Goal: Transaction & Acquisition: Purchase product/service

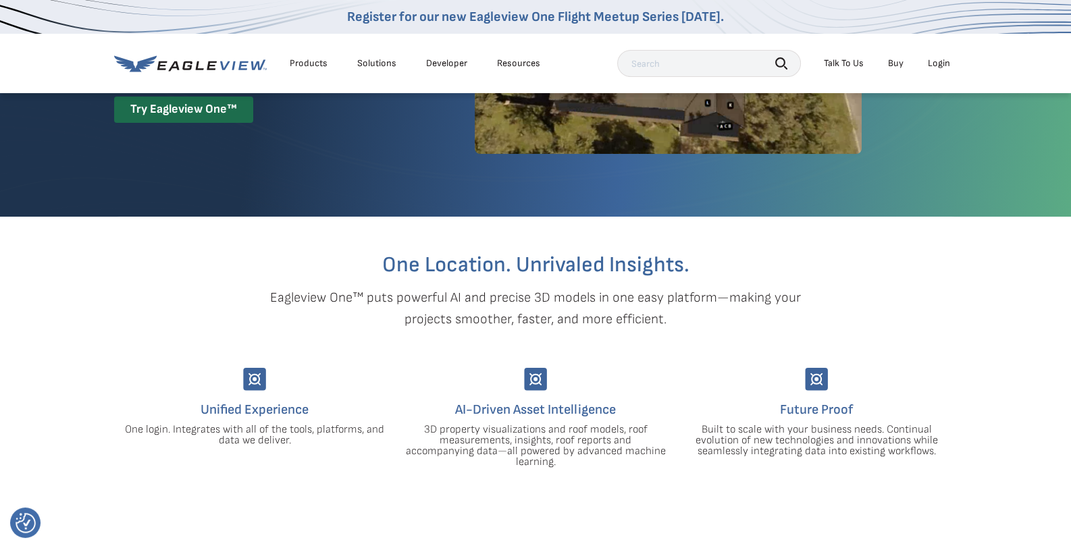
click at [946, 61] on div "Login" at bounding box center [939, 63] width 22 height 12
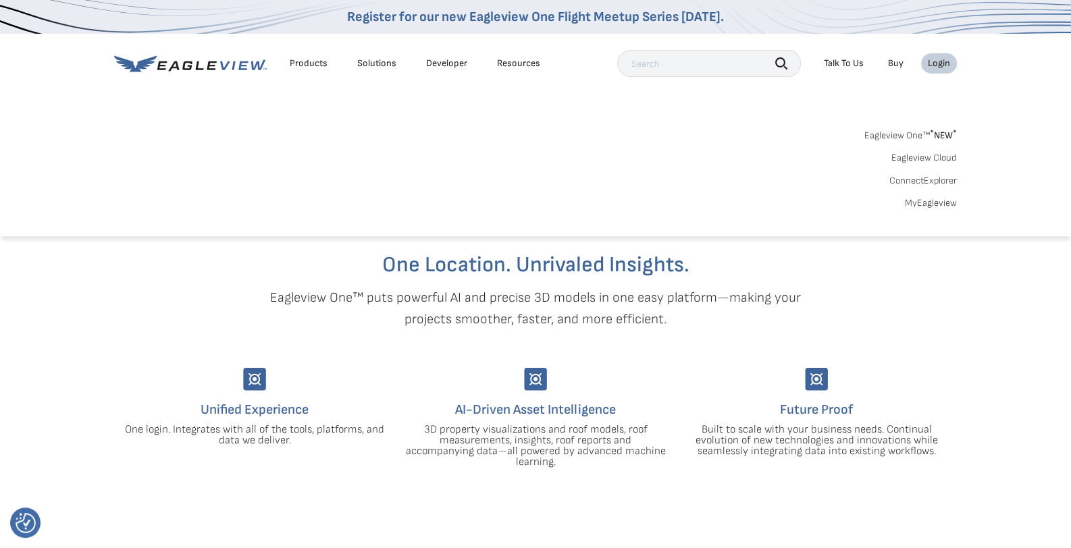
click at [934, 64] on div "Login" at bounding box center [939, 63] width 22 height 12
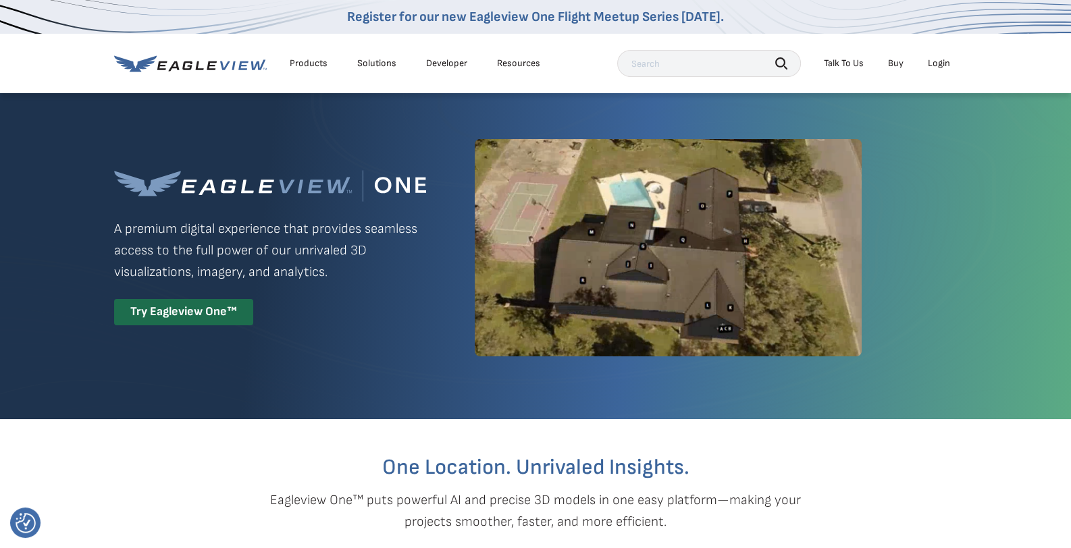
click at [940, 67] on div "Login" at bounding box center [939, 63] width 22 height 12
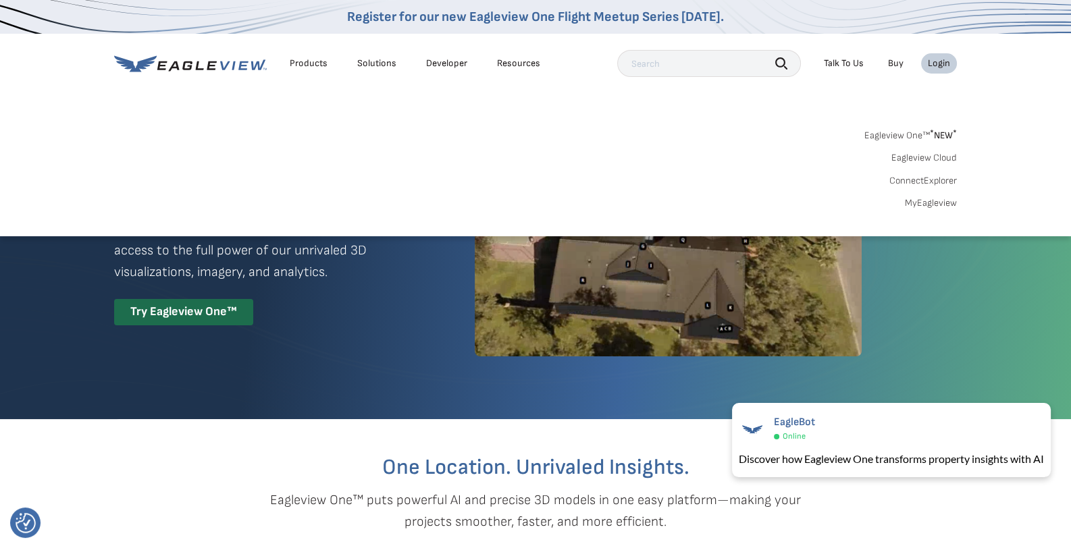
click at [928, 132] on link "Eagleview One™ * NEW *" at bounding box center [910, 134] width 92 height 16
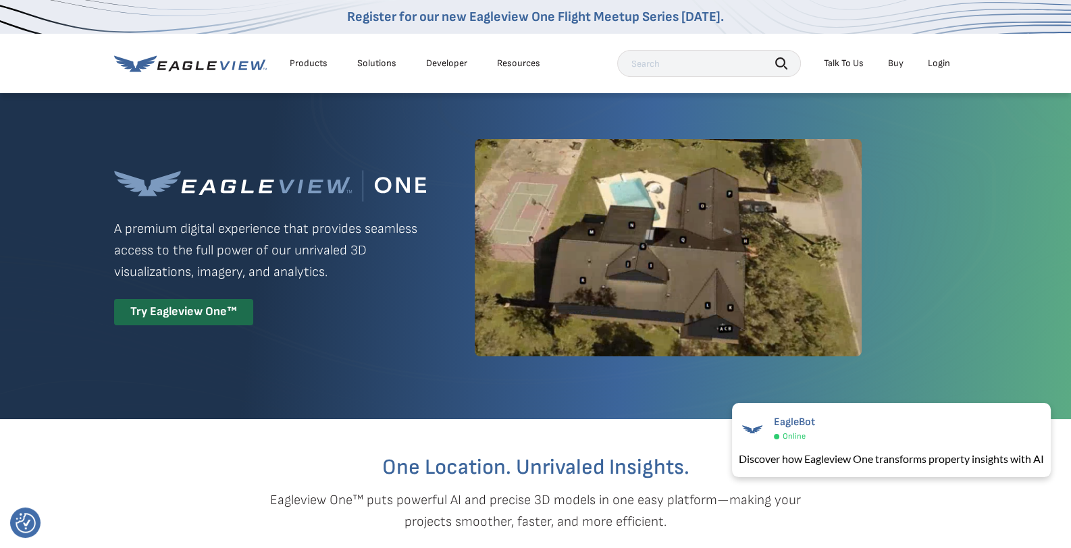
click at [307, 60] on div "Products" at bounding box center [309, 63] width 38 height 12
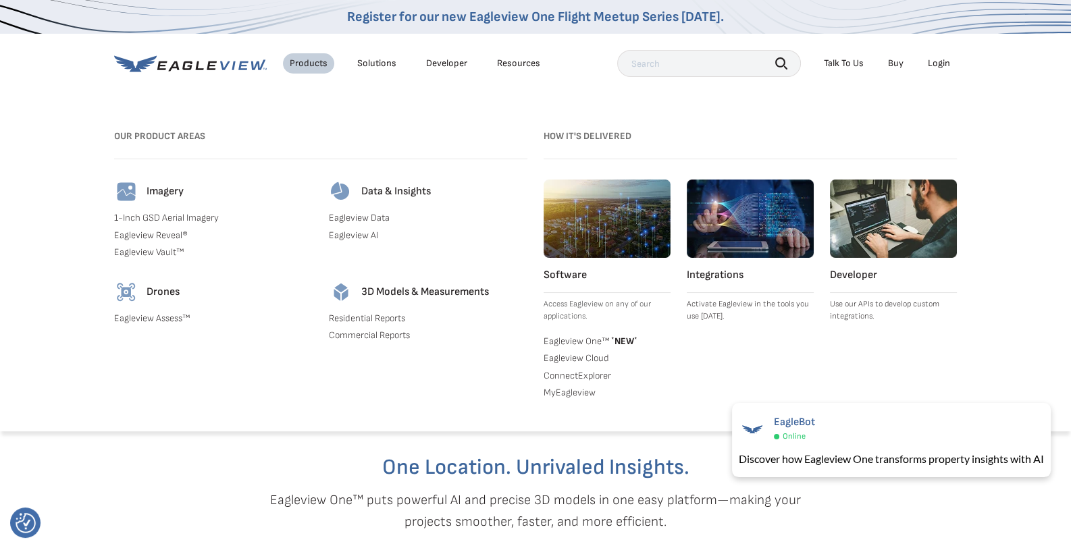
click at [380, 319] on link "Residential Reports" at bounding box center [428, 319] width 198 height 12
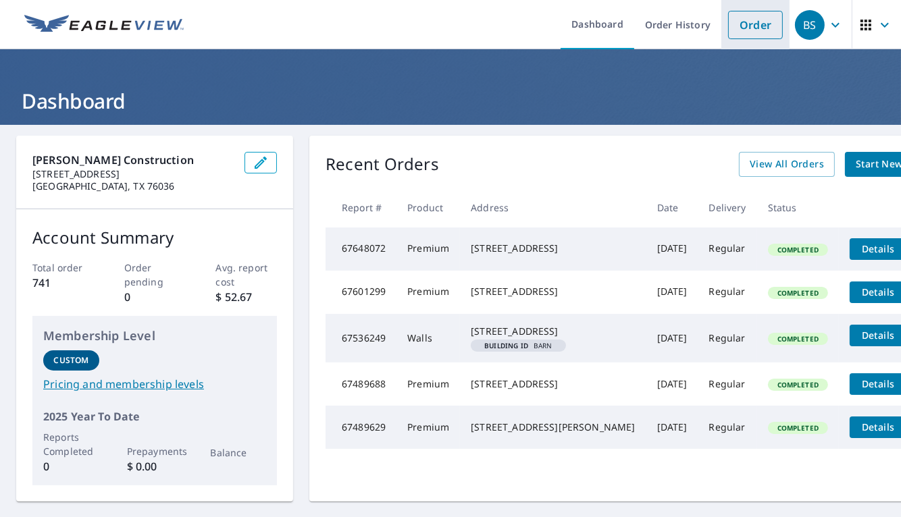
click at [753, 28] on link "Order" at bounding box center [755, 25] width 55 height 28
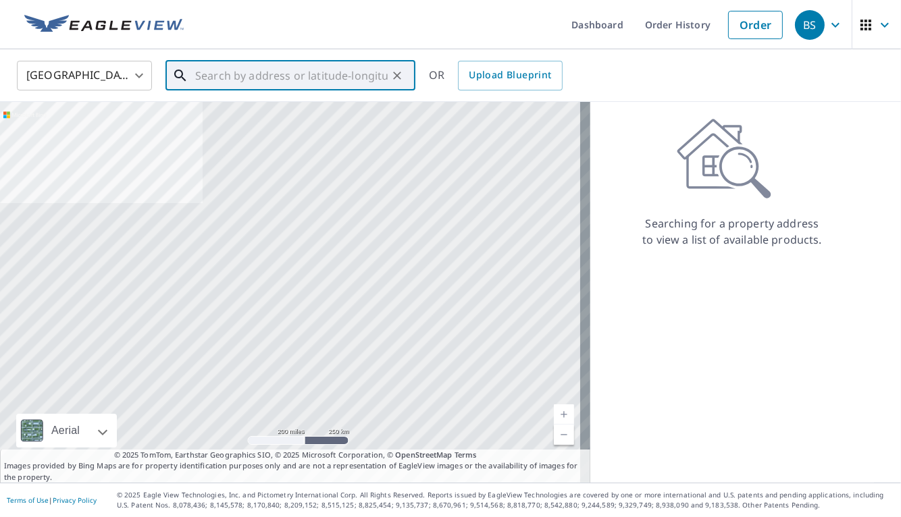
click at [217, 83] on input "text" at bounding box center [291, 76] width 192 height 38
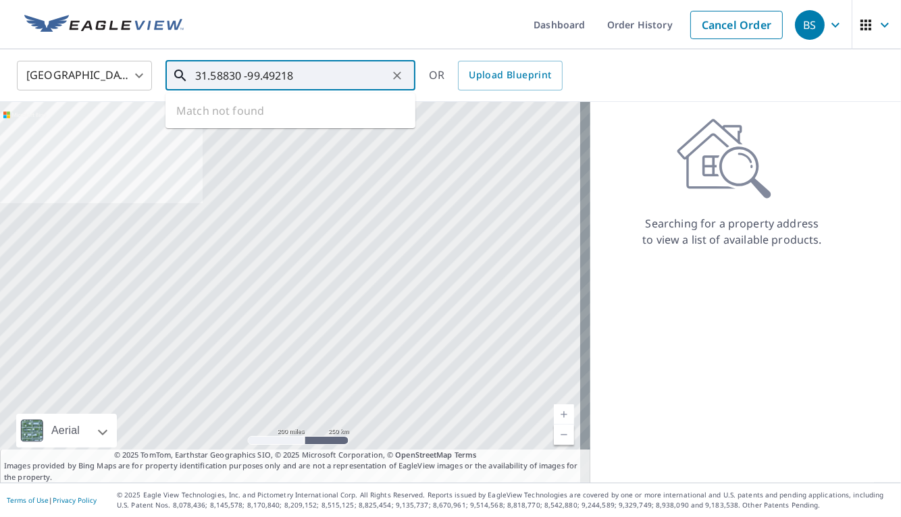
type input "31.58830 -99.49218"
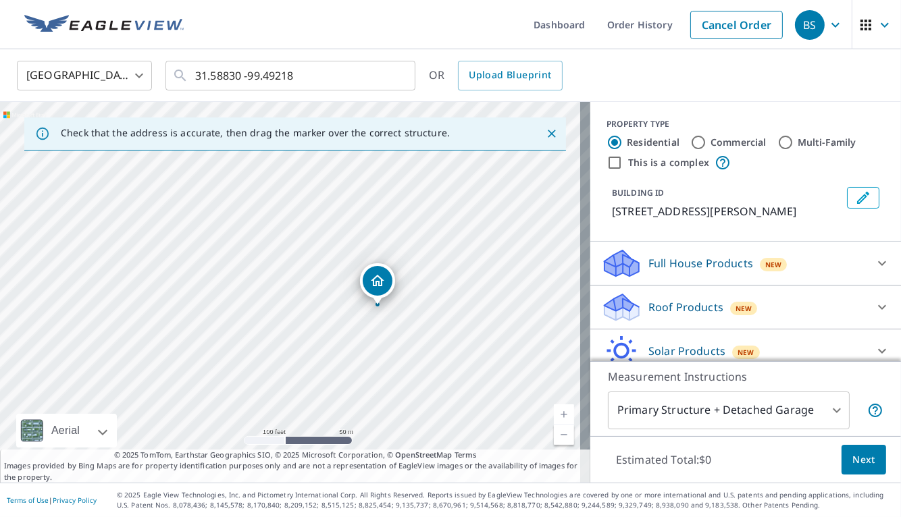
drag, startPoint x: 352, startPoint y: 302, endPoint x: 435, endPoint y: 320, distance: 84.9
click at [435, 320] on div "[STREET_ADDRESS][PERSON_NAME]" at bounding box center [295, 292] width 590 height 381
drag, startPoint x: 377, startPoint y: 286, endPoint x: 369, endPoint y: 286, distance: 8.1
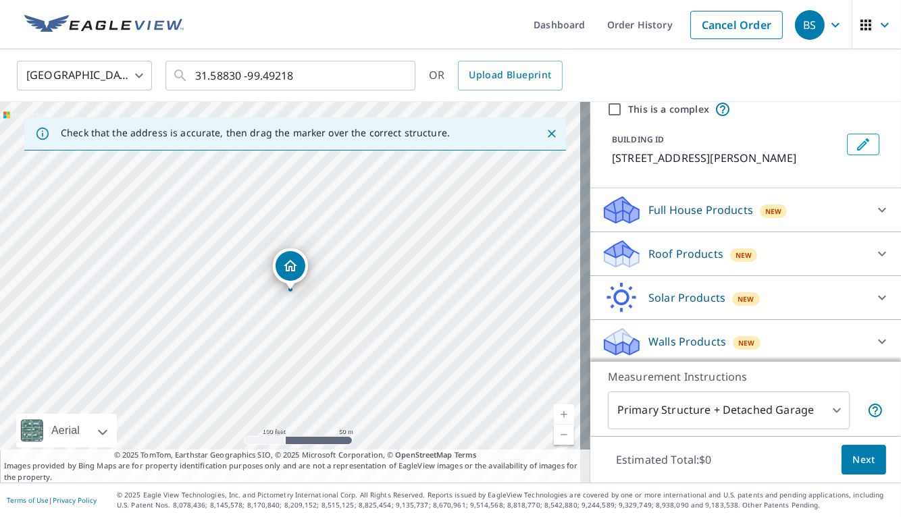
scroll to position [55, 0]
click at [673, 341] on p "Walls Products" at bounding box center [687, 340] width 78 height 16
click at [663, 408] on body "BS BS Dashboard Order History Cancel Order BS [GEOGRAPHIC_DATA] [GEOGRAPHIC_DAT…" at bounding box center [450, 258] width 901 height 517
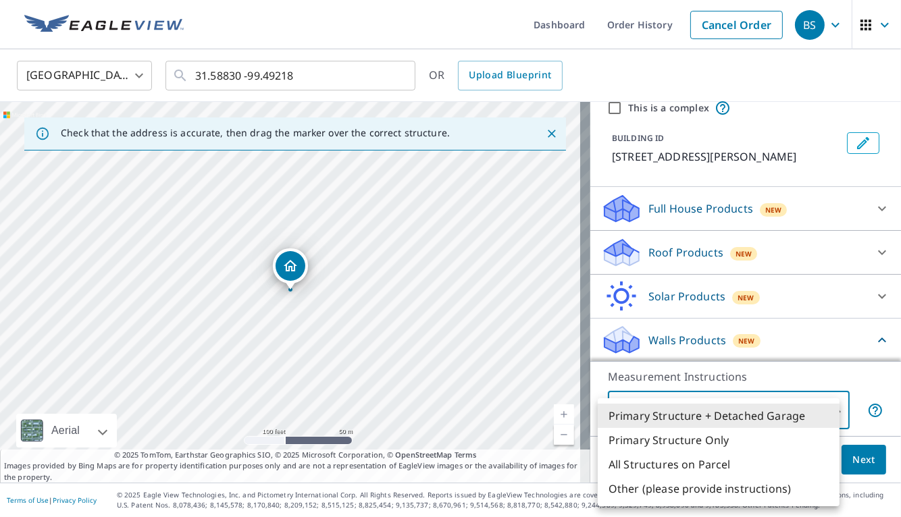
click at [659, 434] on li "Primary Structure Only" at bounding box center [718, 440] width 242 height 24
type input "2"
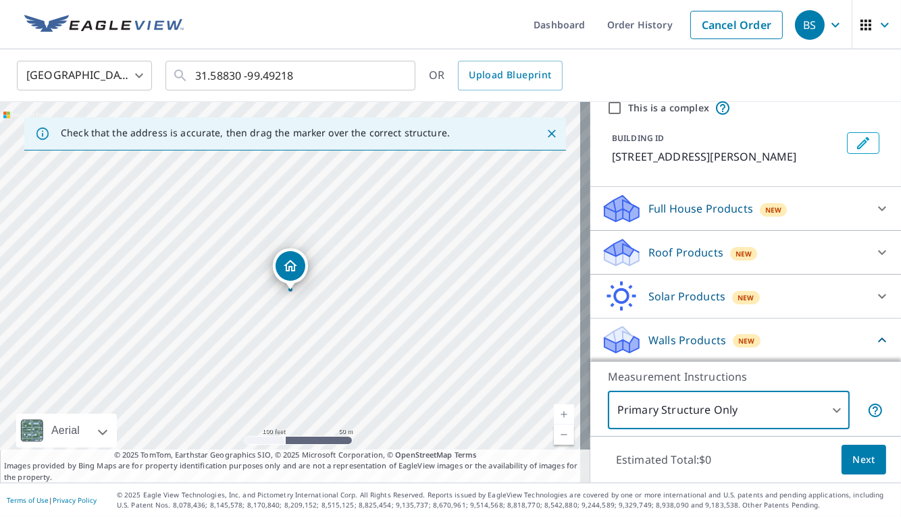
click at [648, 342] on p "Walls Products" at bounding box center [687, 340] width 78 height 16
click at [874, 340] on icon at bounding box center [882, 340] width 16 height 16
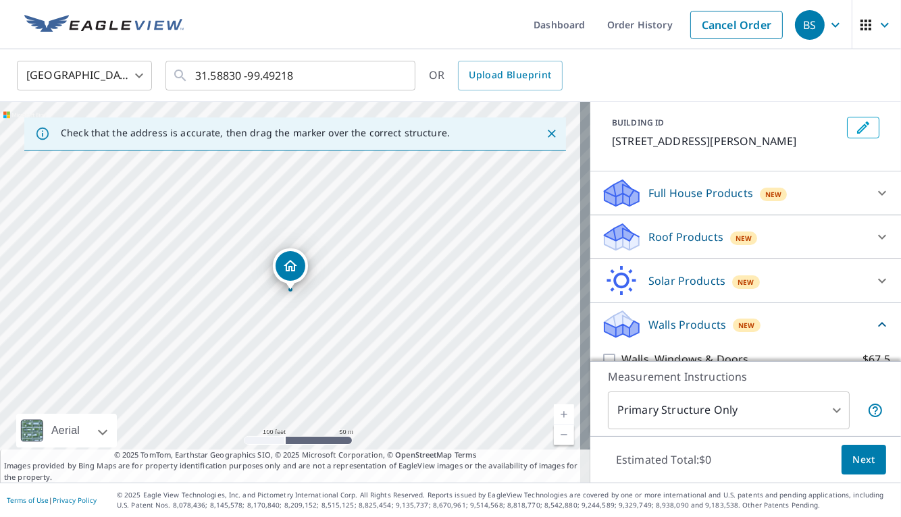
scroll to position [131, 0]
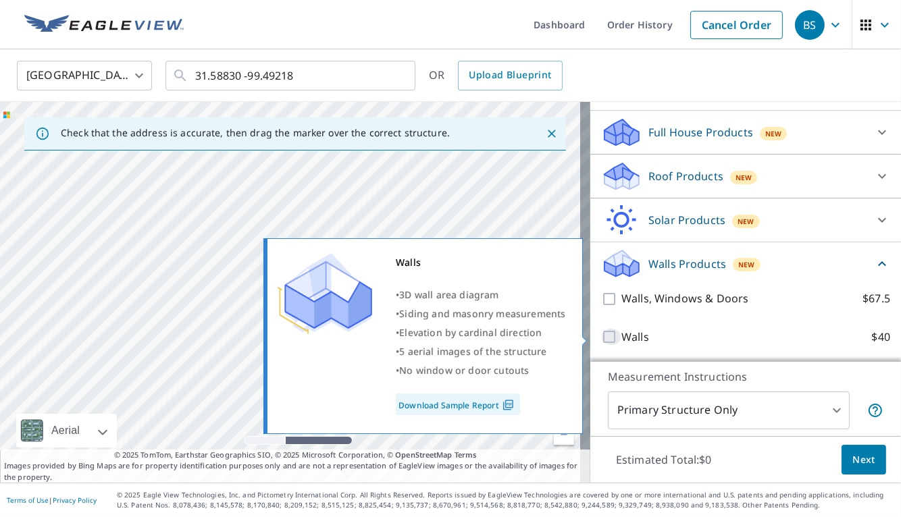
drag, startPoint x: 599, startPoint y: 333, endPoint x: 642, endPoint y: 352, distance: 47.2
click at [601, 333] on input "Walls $40" at bounding box center [611, 337] width 20 height 16
checkbox input "true"
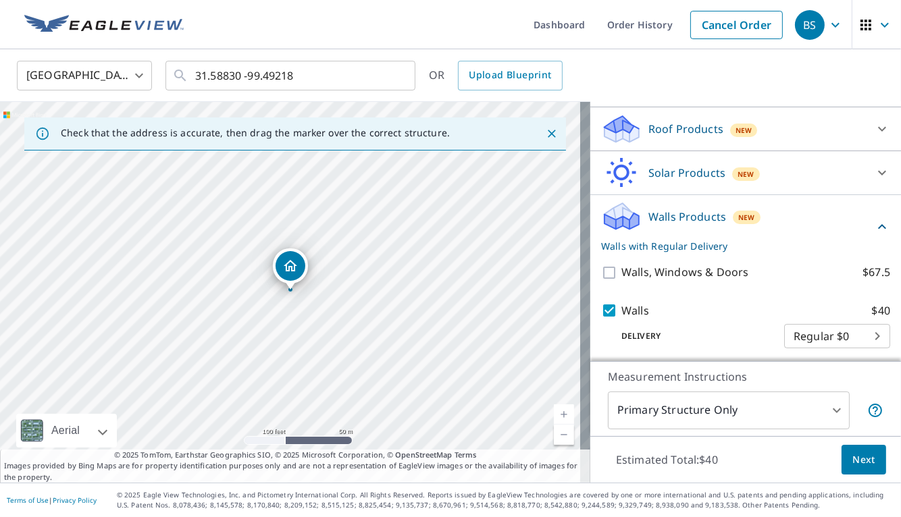
scroll to position [182, 0]
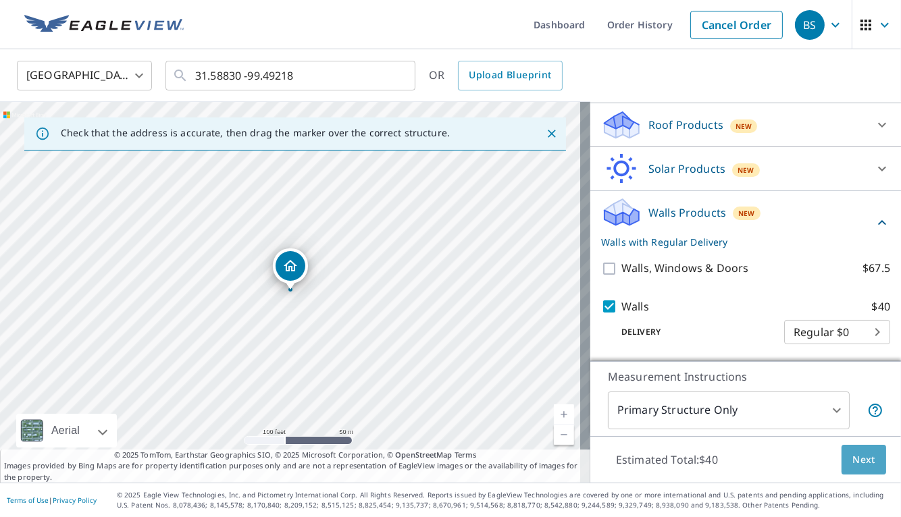
click at [852, 454] on span "Next" at bounding box center [863, 460] width 23 height 17
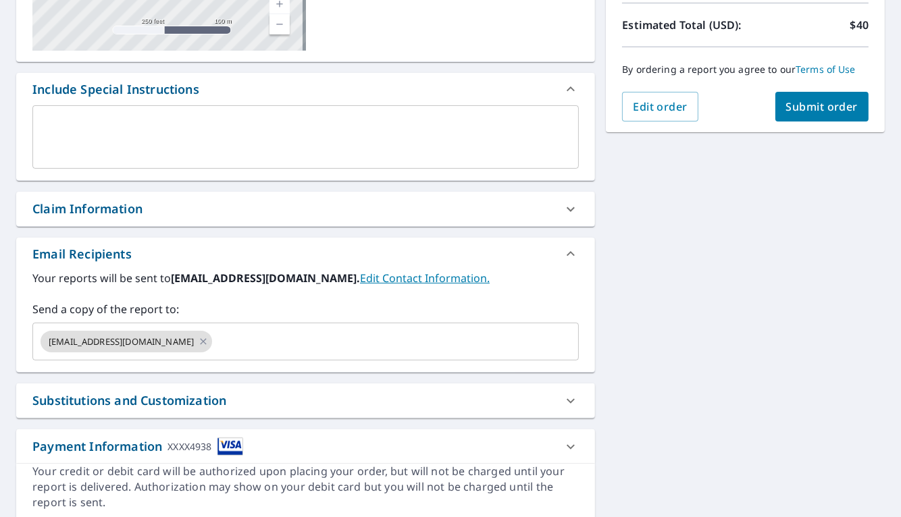
scroll to position [203, 0]
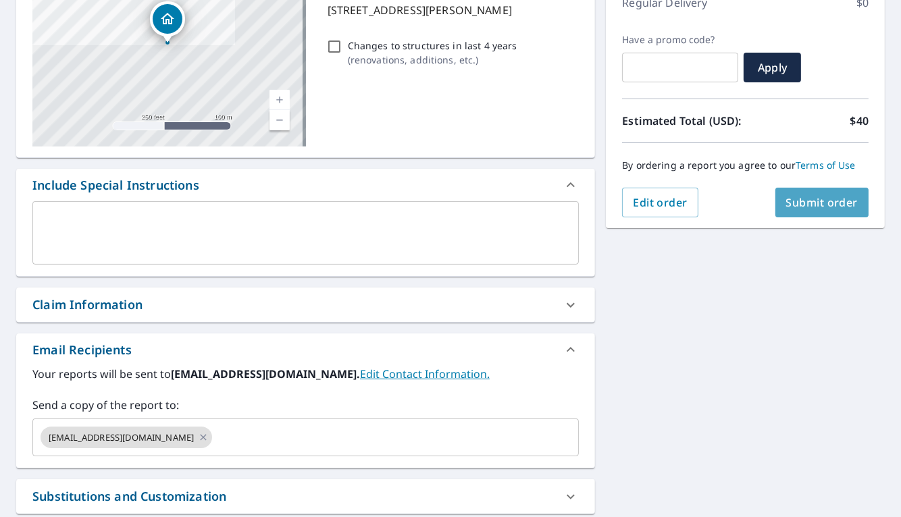
click at [826, 203] on span "Submit order" at bounding box center [822, 202] width 72 height 15
checkbox input "true"
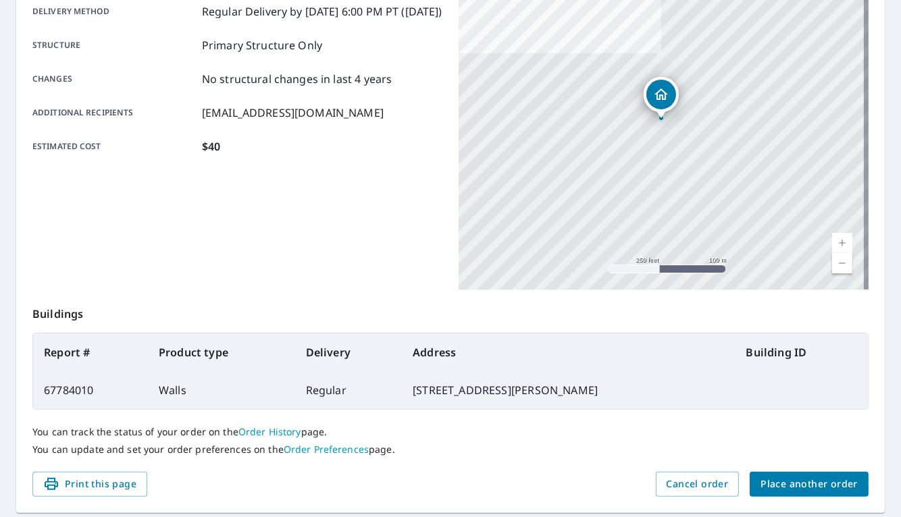
scroll to position [276, 0]
